Goal: Understand process/instructions

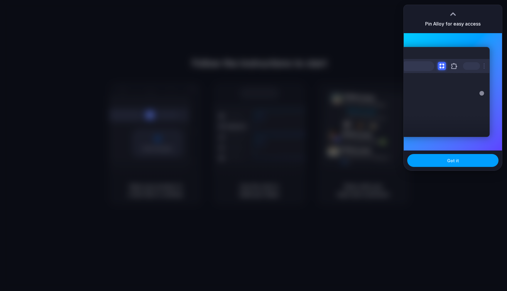
click at [459, 160] on button "Got it" at bounding box center [452, 160] width 91 height 13
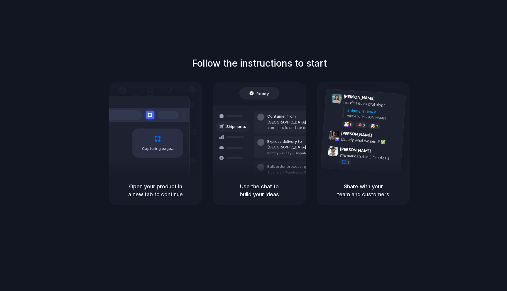
click at [457, 62] on div "Follow the instructions to start Capturing page Open your product in a new tab …" at bounding box center [259, 130] width 507 height 149
